Goal: Information Seeking & Learning: Learn about a topic

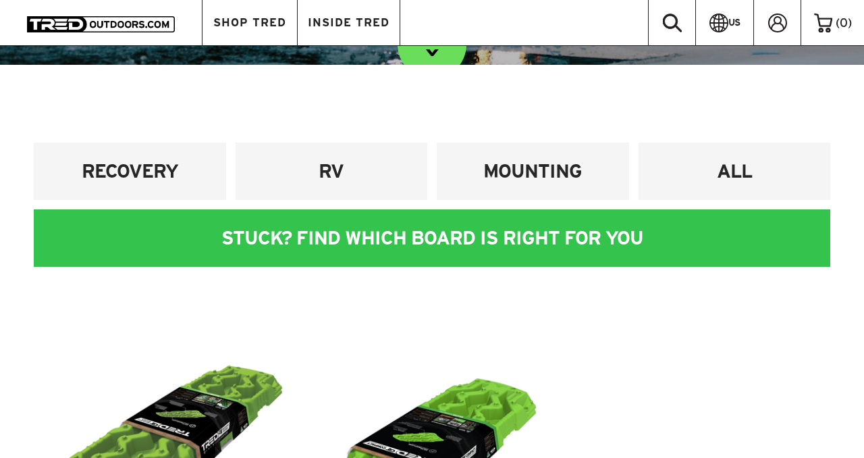
scroll to position [425, 0]
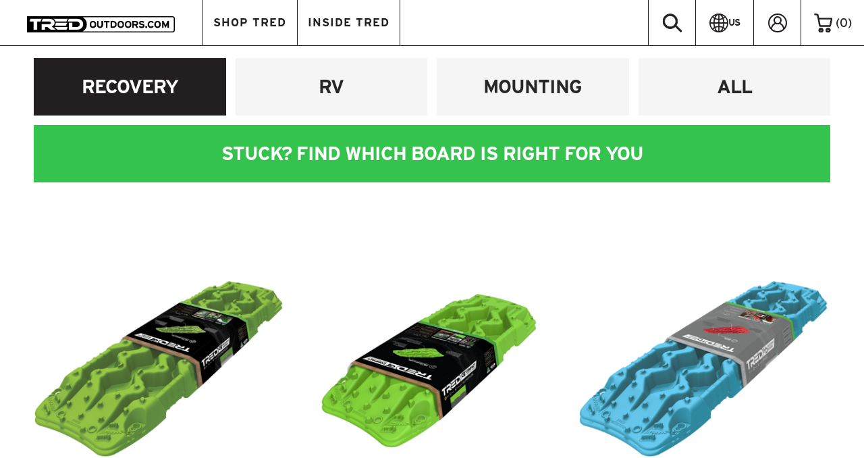
click at [147, 96] on h4 "RECOVERY" at bounding box center [130, 86] width 172 height 25
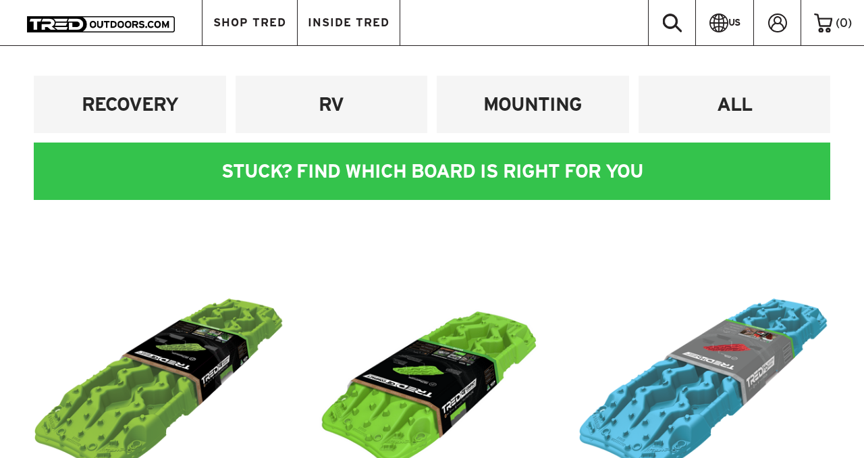
scroll to position [413, 0]
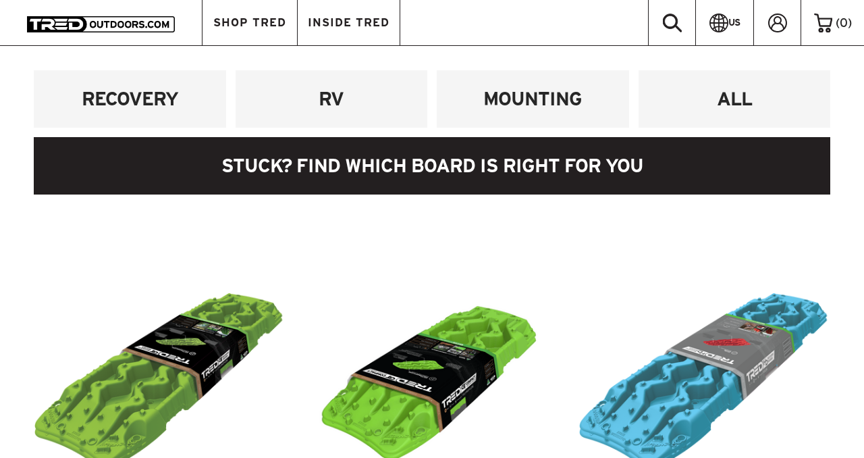
click at [386, 157] on link at bounding box center [432, 165] width 797 height 57
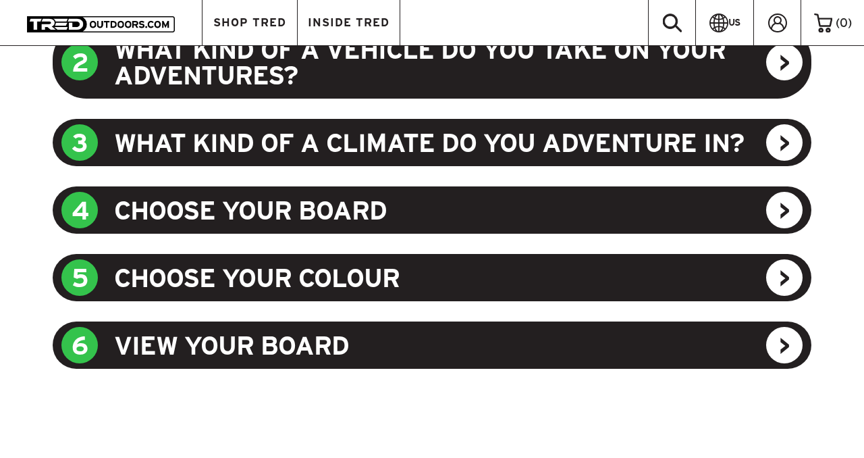
scroll to position [837, 0]
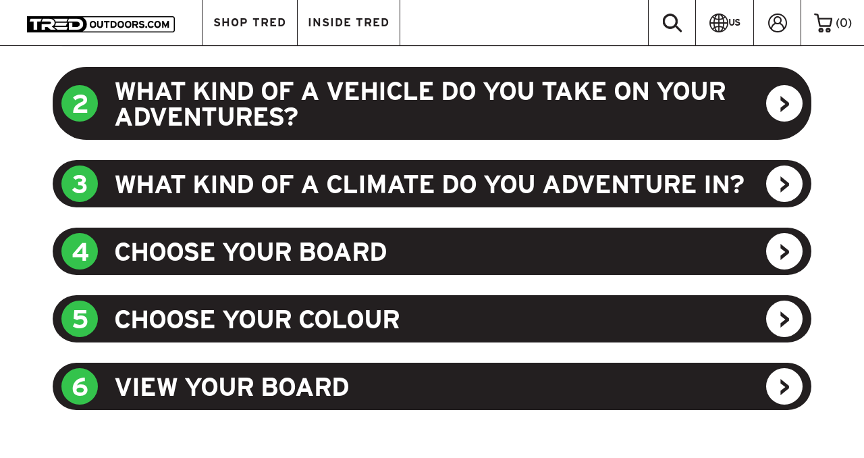
click at [781, 111] on div "2 WHAT KIND OF A VEHICLE DO YOU TAKE ON YOUR ADVENTURES?" at bounding box center [432, 103] width 759 height 73
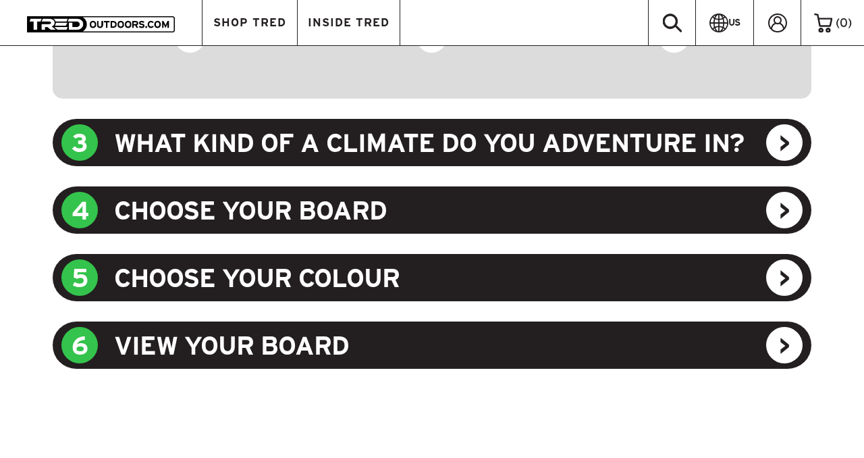
scroll to position [881, 0]
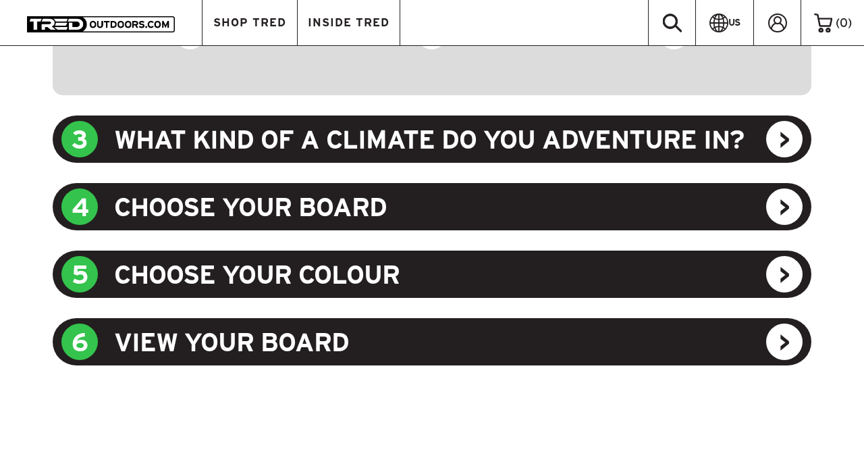
click at [785, 147] on div "3 WHAT KIND OF A CLIMATE DO YOU ADVENTURE IN?" at bounding box center [432, 138] width 759 height 47
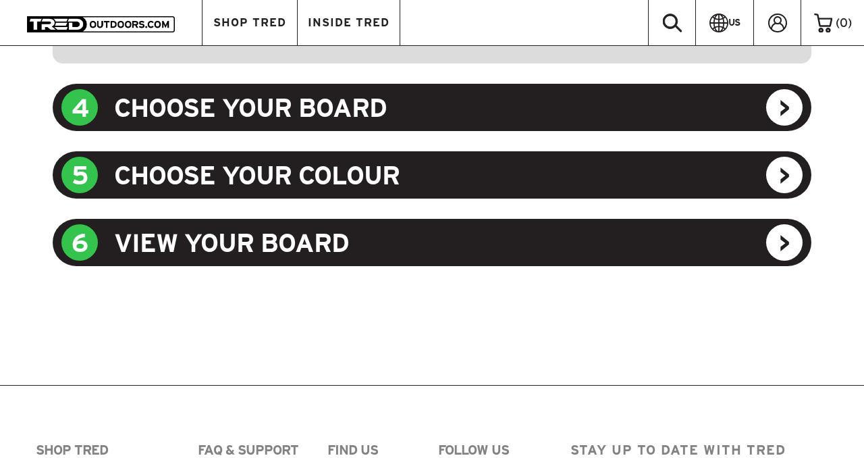
scroll to position [981, 0]
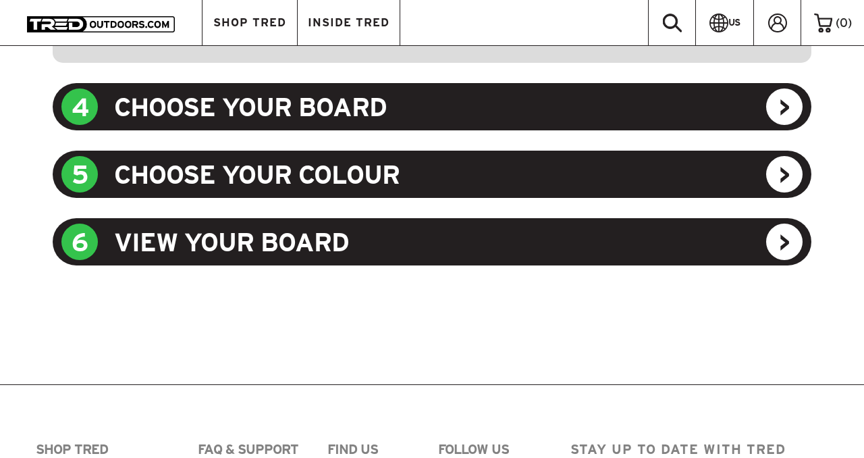
click at [789, 237] on div "6 VIEW YOUR BOARD" at bounding box center [432, 241] width 759 height 47
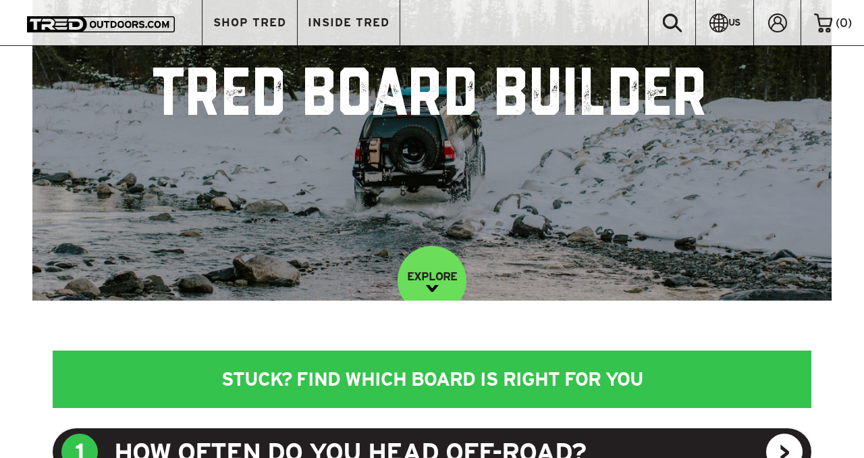
scroll to position [0, 0]
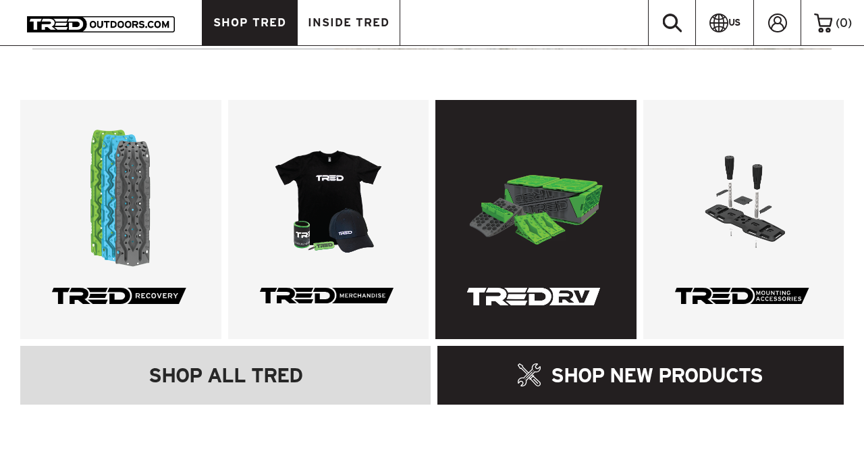
click at [549, 228] on link at bounding box center [536, 219] width 201 height 239
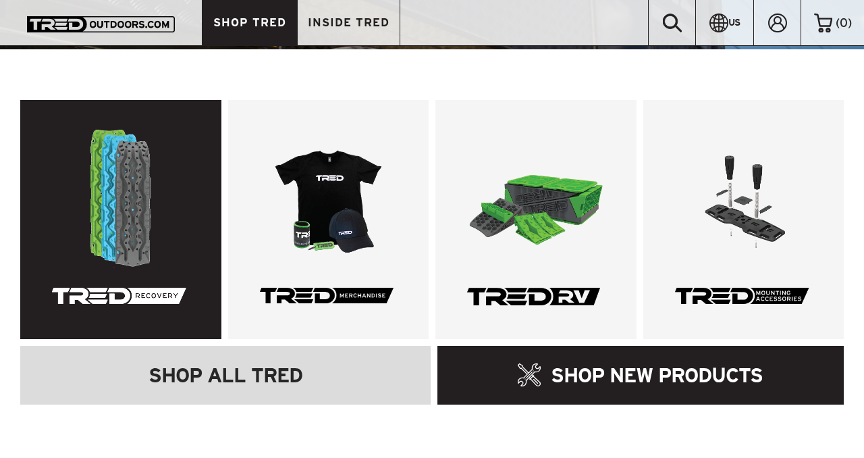
click at [145, 234] on link at bounding box center [120, 219] width 201 height 239
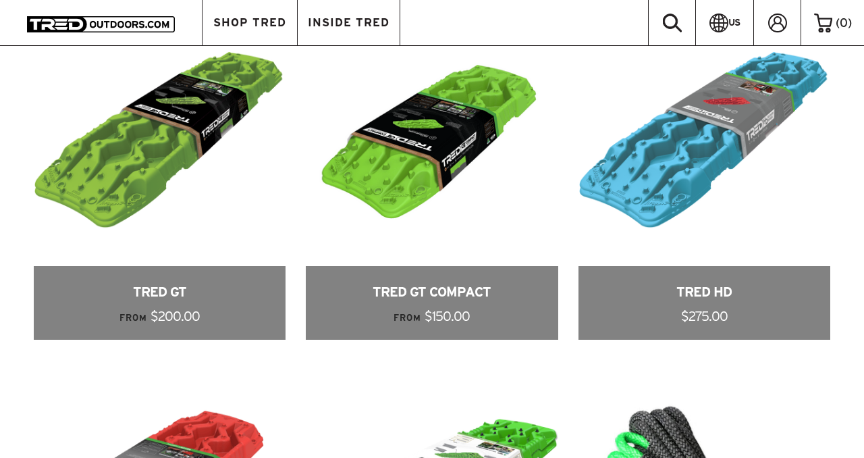
scroll to position [657, 0]
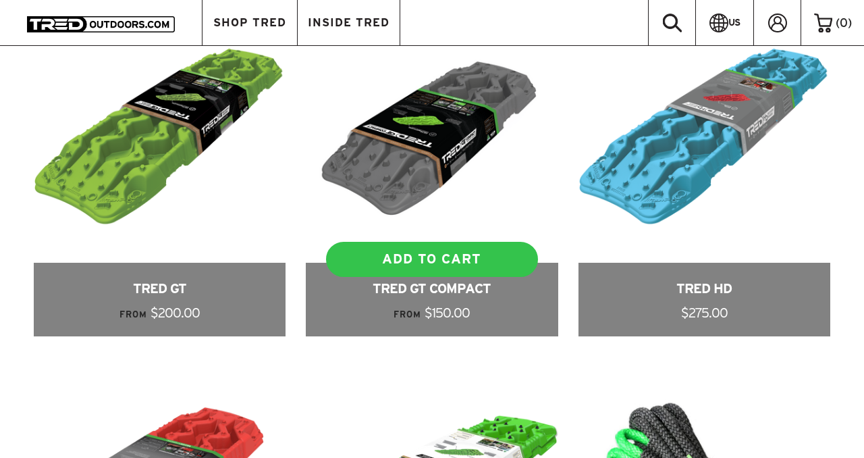
click at [425, 165] on link at bounding box center [432, 173] width 252 height 325
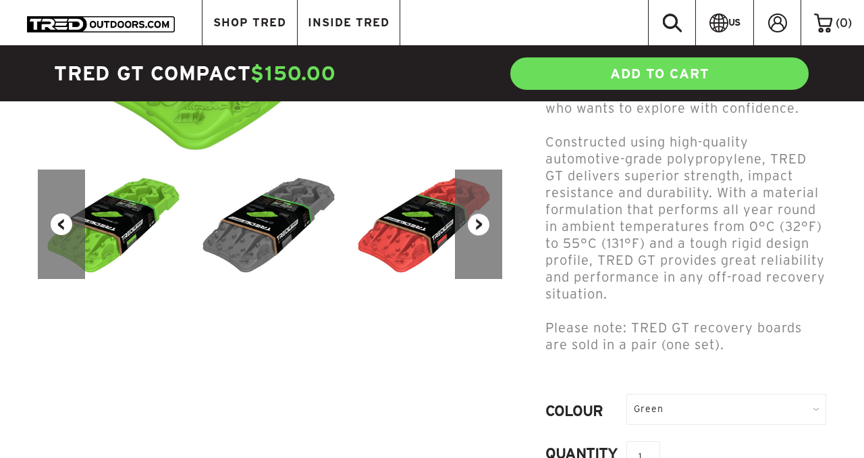
scroll to position [352, 0]
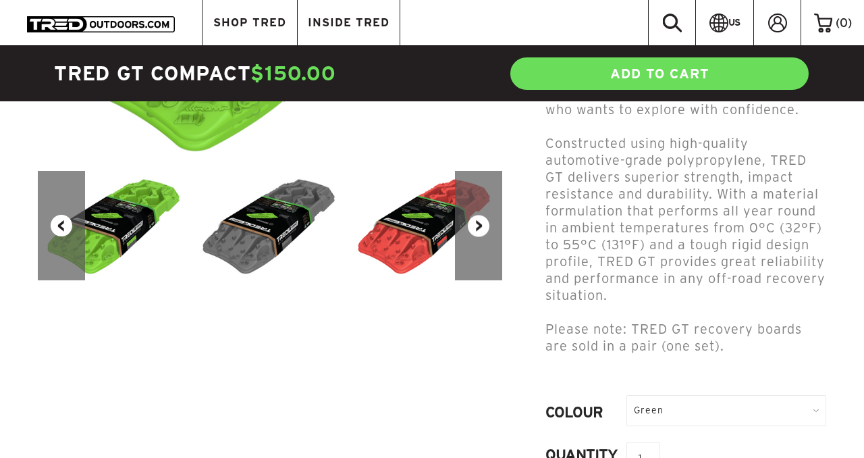
click at [471, 226] on button "Next" at bounding box center [478, 226] width 47 height 110
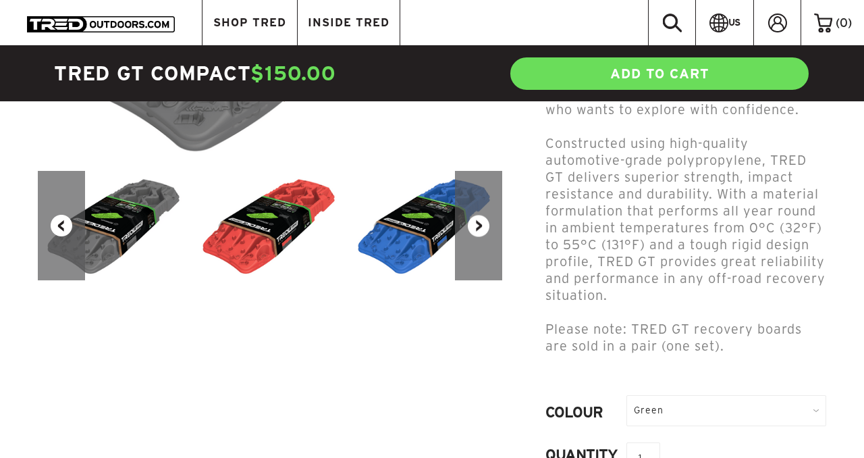
click at [471, 226] on button "Next" at bounding box center [478, 226] width 47 height 110
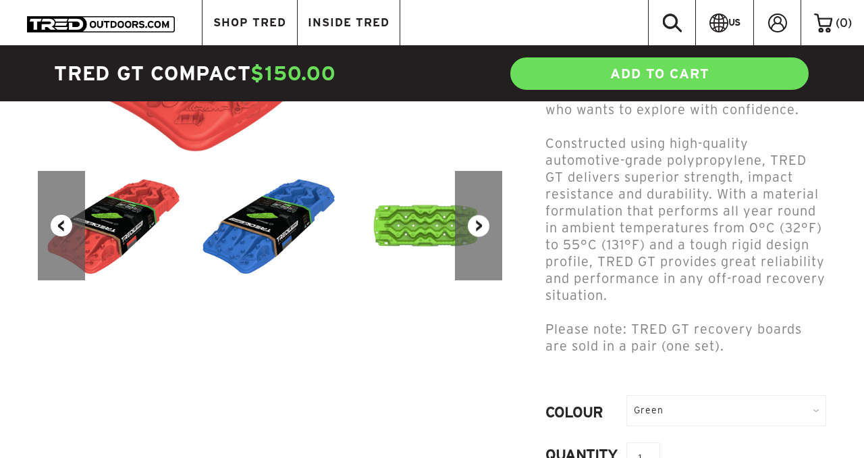
click at [471, 226] on button "Next" at bounding box center [478, 226] width 47 height 110
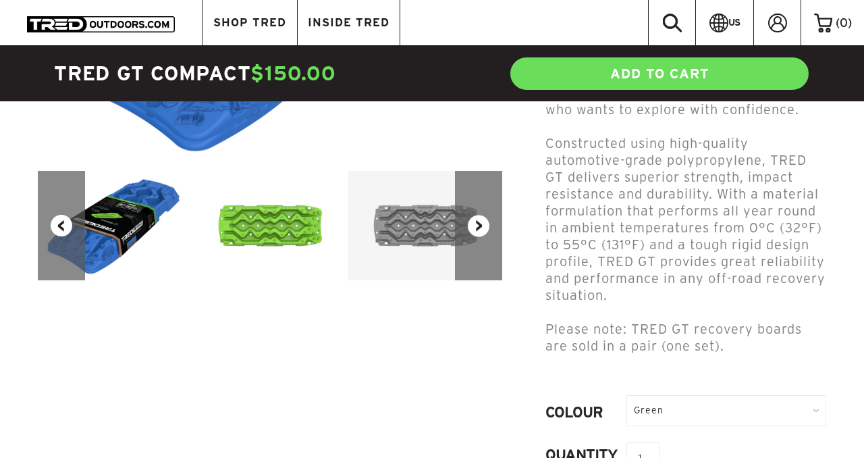
click at [471, 226] on button "Next" at bounding box center [478, 226] width 47 height 110
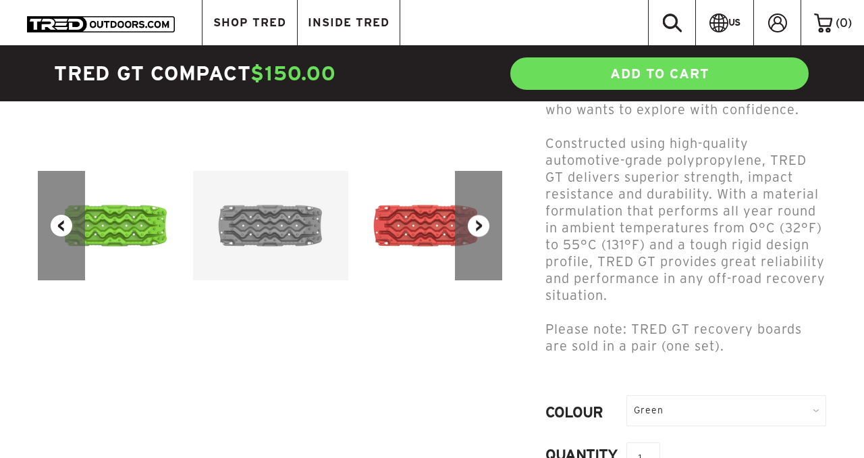
click at [471, 226] on button "Next" at bounding box center [478, 226] width 47 height 110
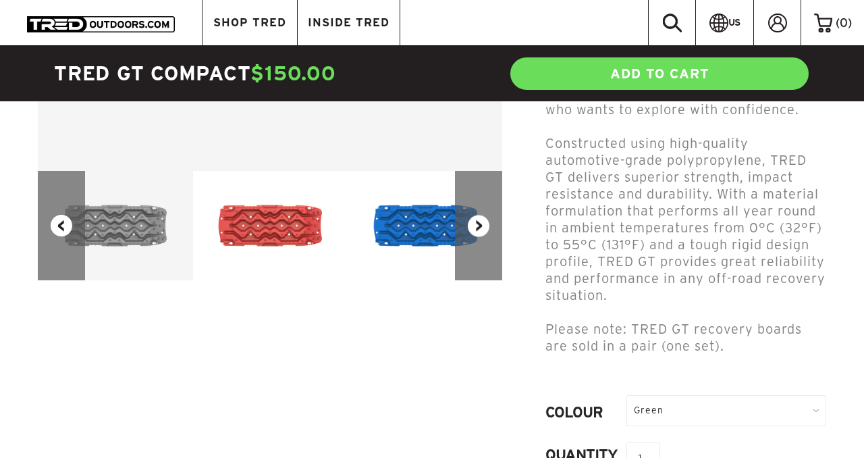
click at [471, 226] on button "Next" at bounding box center [478, 226] width 47 height 110
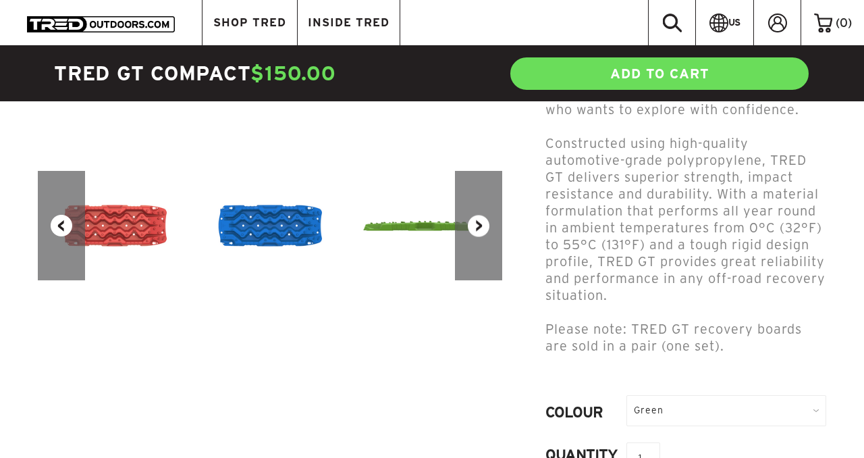
click at [471, 226] on button "Next" at bounding box center [478, 226] width 47 height 110
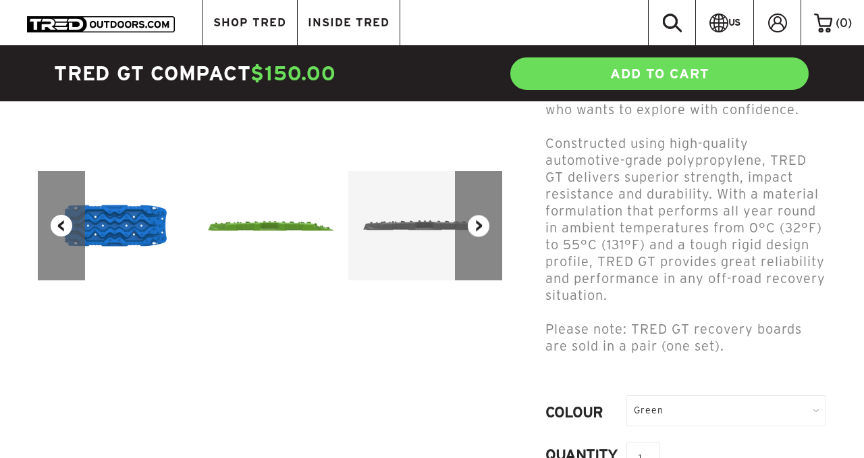
click at [471, 226] on button "Next" at bounding box center [478, 226] width 47 height 110
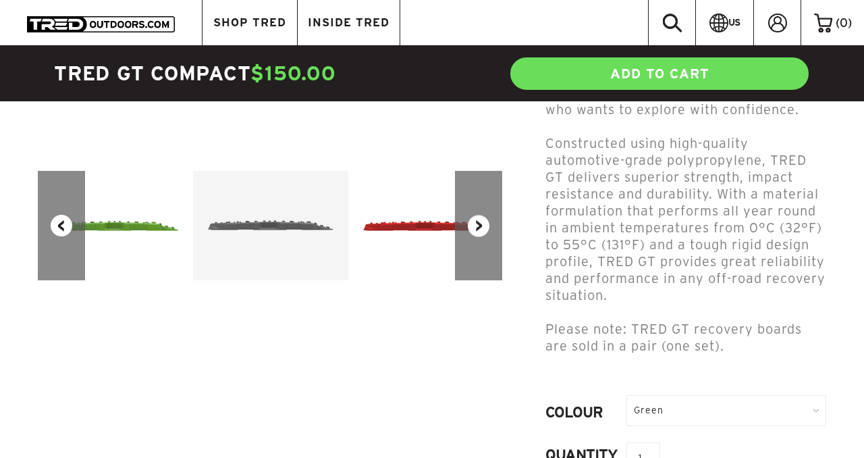
click at [471, 226] on button "Next" at bounding box center [478, 226] width 47 height 110
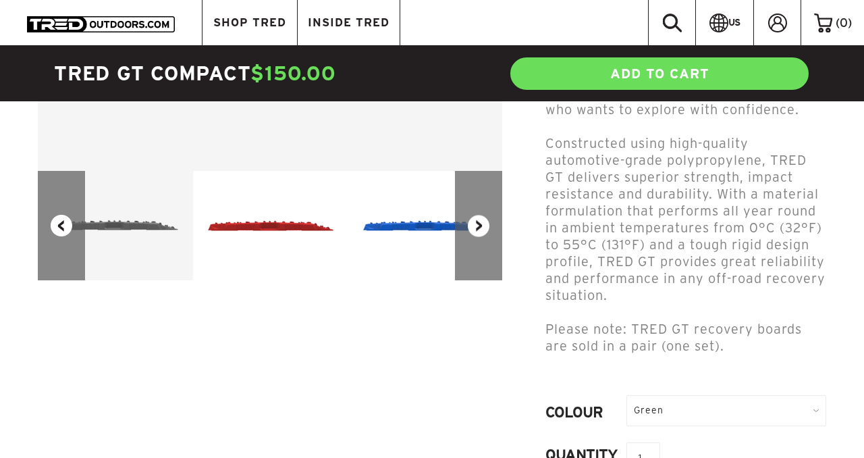
click at [471, 226] on button "Next" at bounding box center [478, 226] width 47 height 110
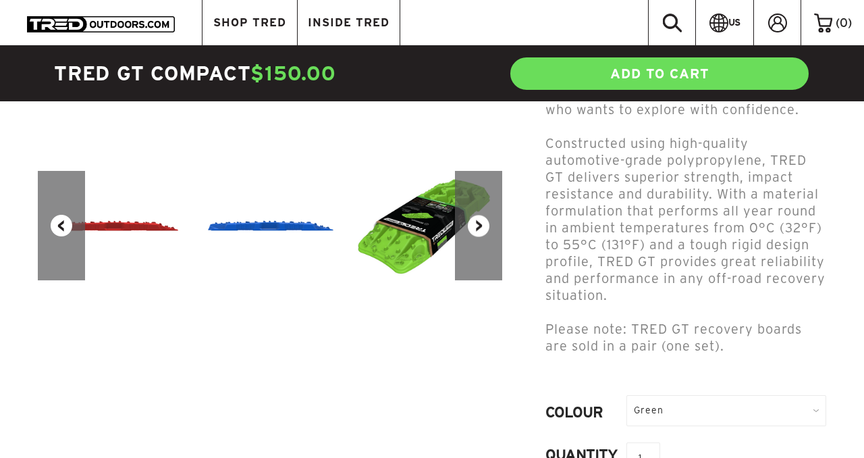
click at [471, 226] on button "Next" at bounding box center [478, 226] width 47 height 110
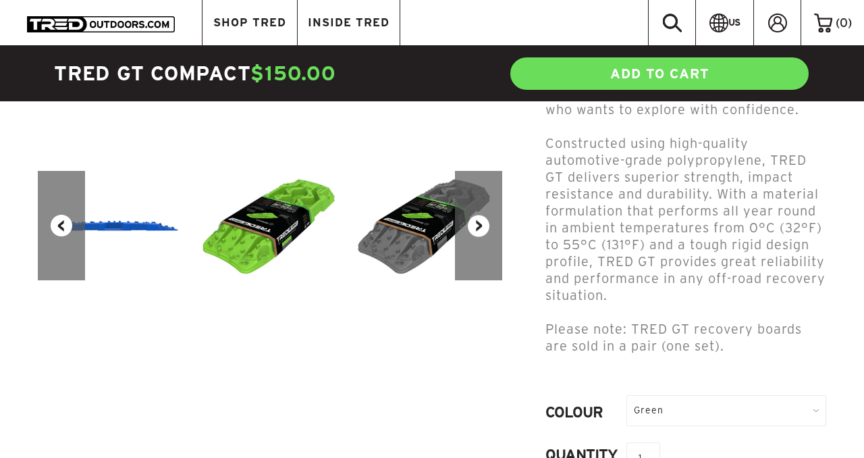
click at [471, 226] on button "Next" at bounding box center [478, 226] width 47 height 110
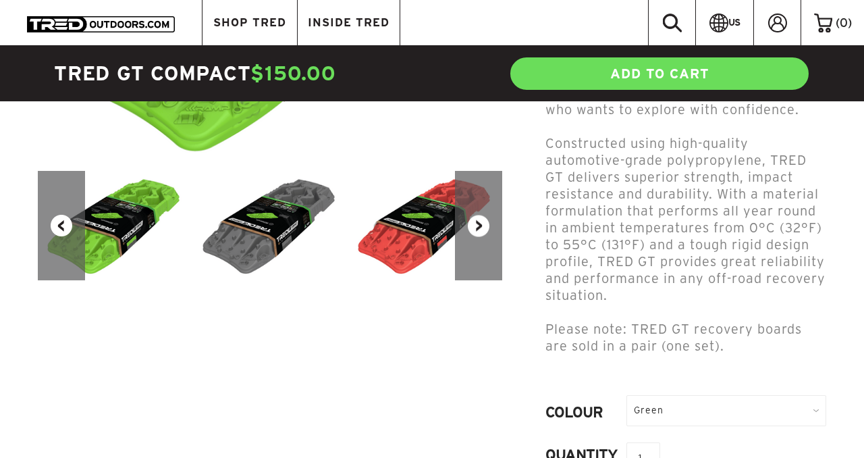
click at [471, 226] on button "Next" at bounding box center [478, 226] width 47 height 110
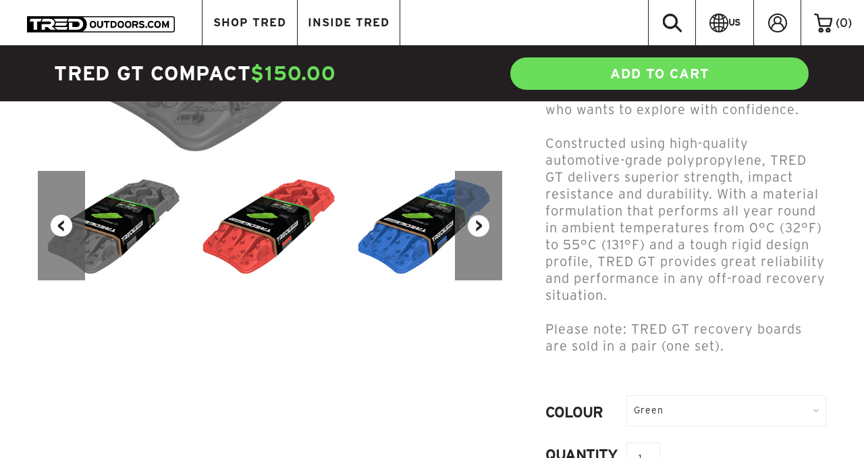
click at [471, 226] on button "Next" at bounding box center [478, 226] width 47 height 110
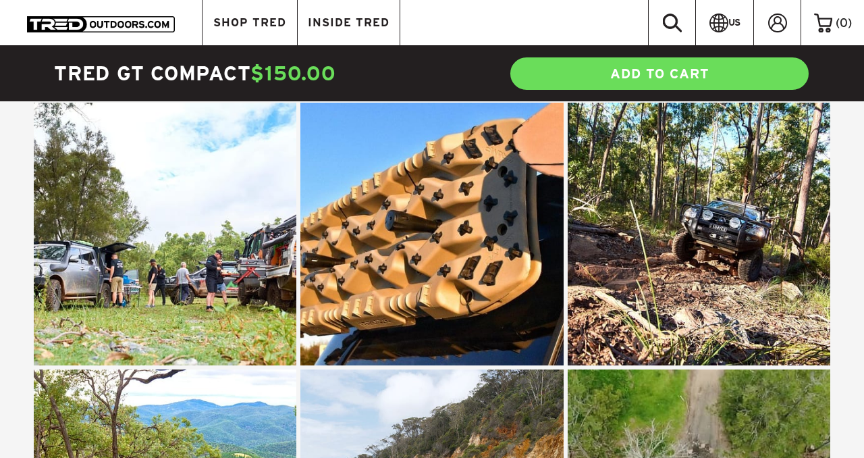
scroll to position [1931, 0]
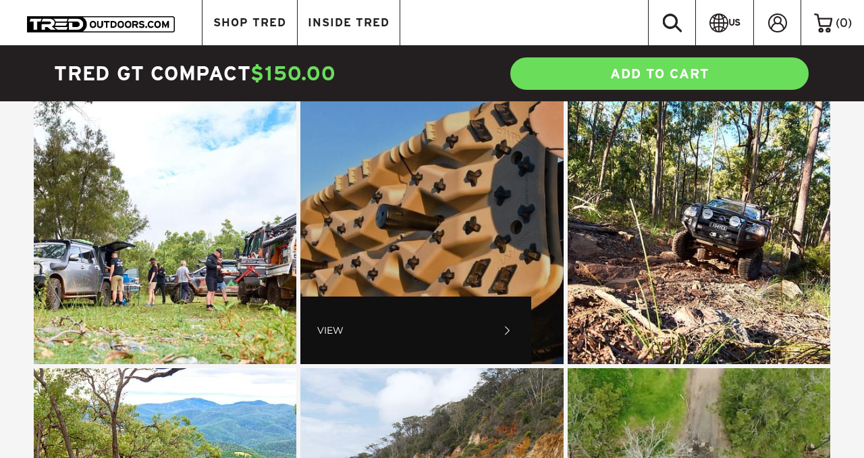
click at [443, 300] on span "VIEW" at bounding box center [415, 330] width 197 height 68
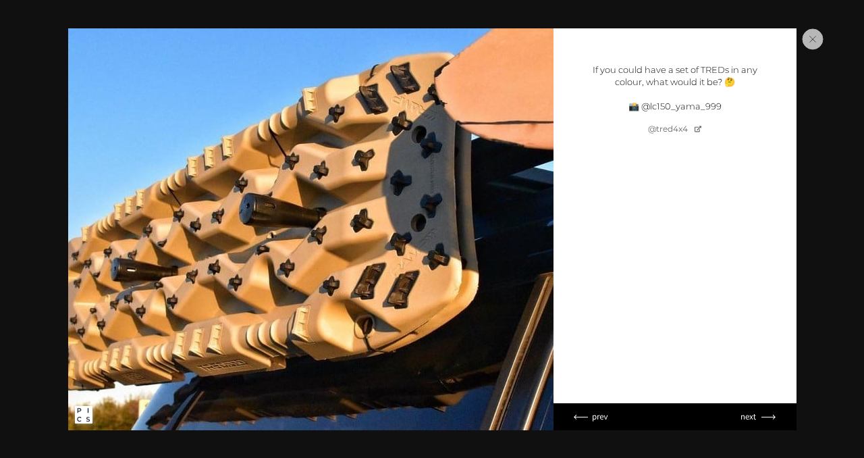
click at [808, 43] on circle "Close popup" at bounding box center [813, 39] width 20 height 20
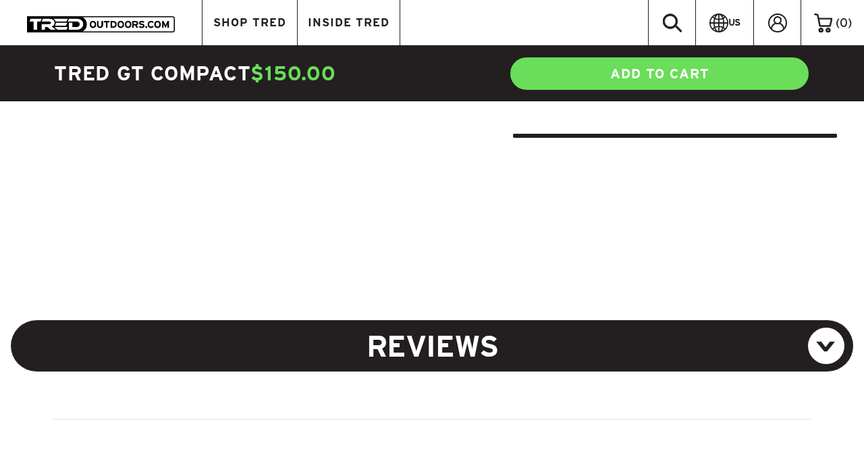
scroll to position [820, 0]
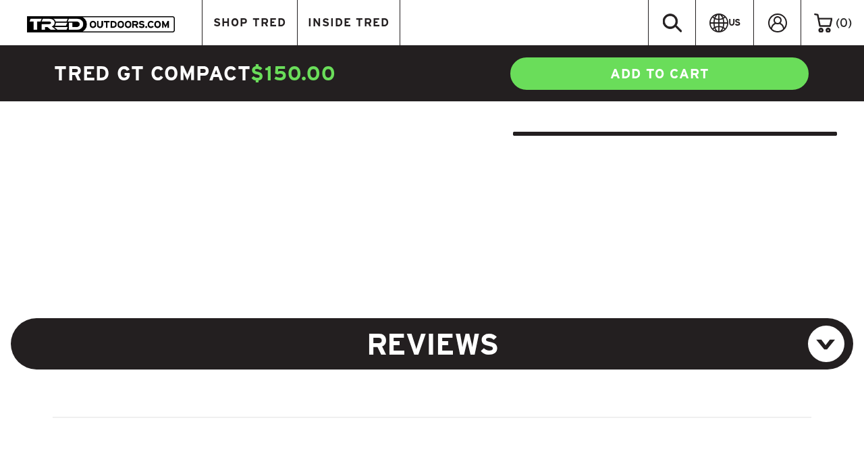
click at [821, 318] on h5 "REVIEWS" at bounding box center [432, 343] width 843 height 51
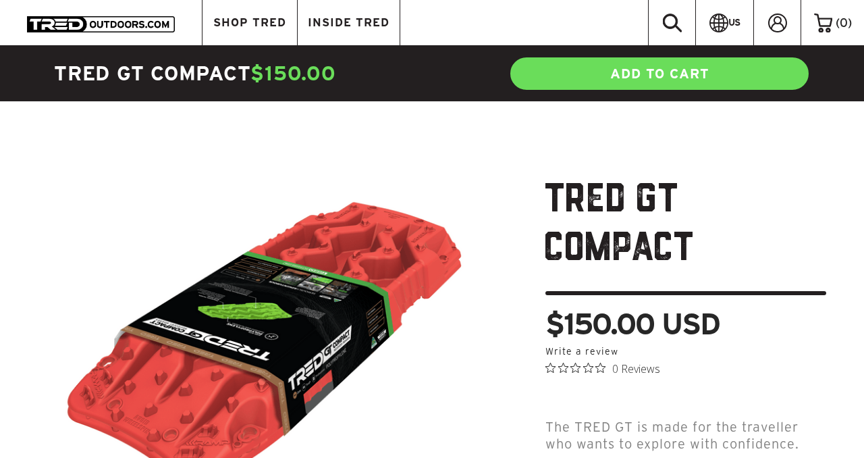
scroll to position [0, 0]
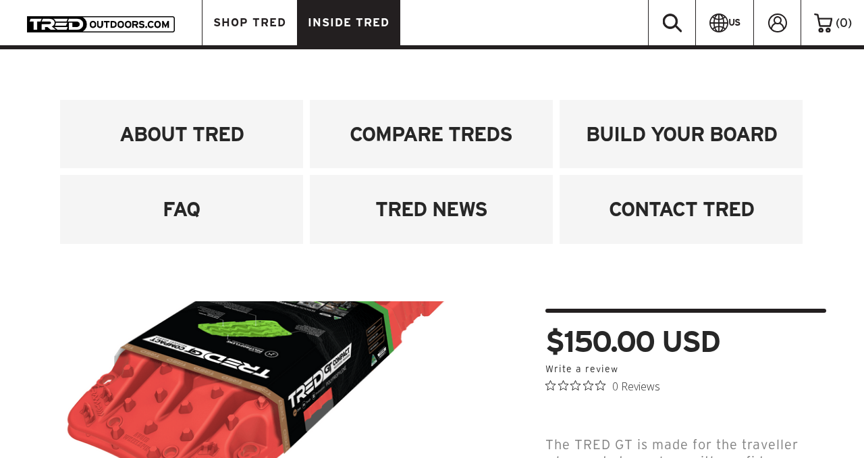
click at [339, 36] on link "INSIDE TRED" at bounding box center [349, 22] width 103 height 45
